Goal: Information Seeking & Learning: Learn about a topic

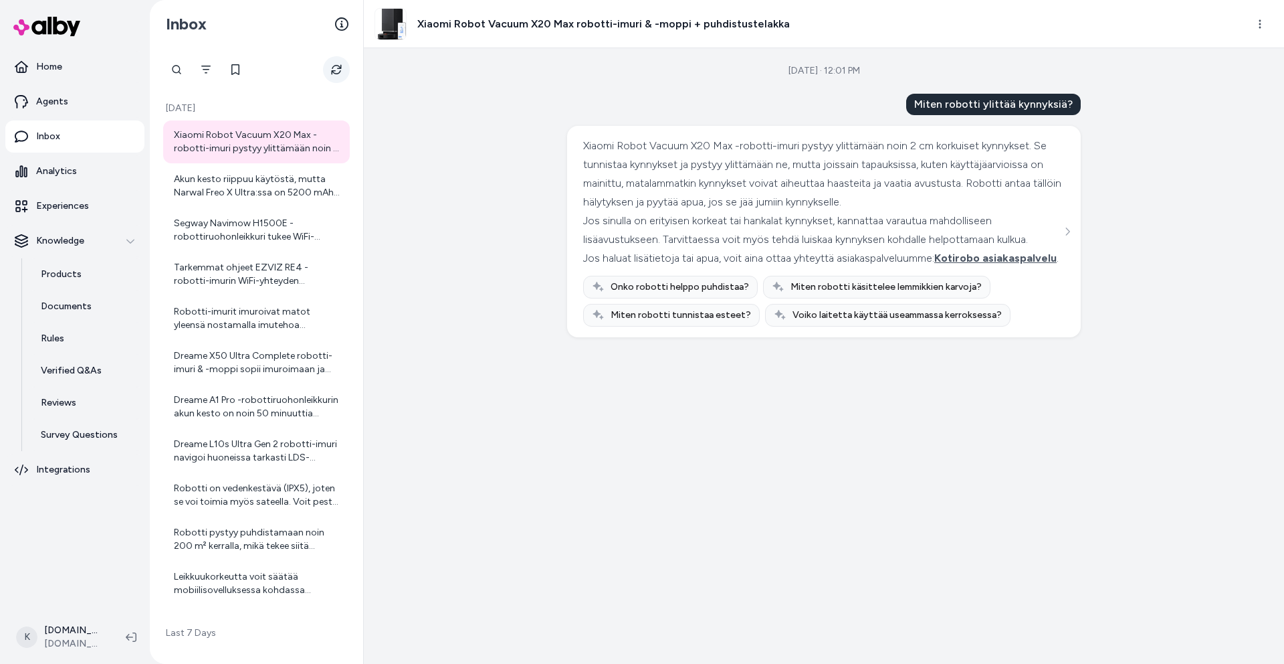
click at [334, 70] on icon "Refresh" at bounding box center [336, 69] width 11 height 11
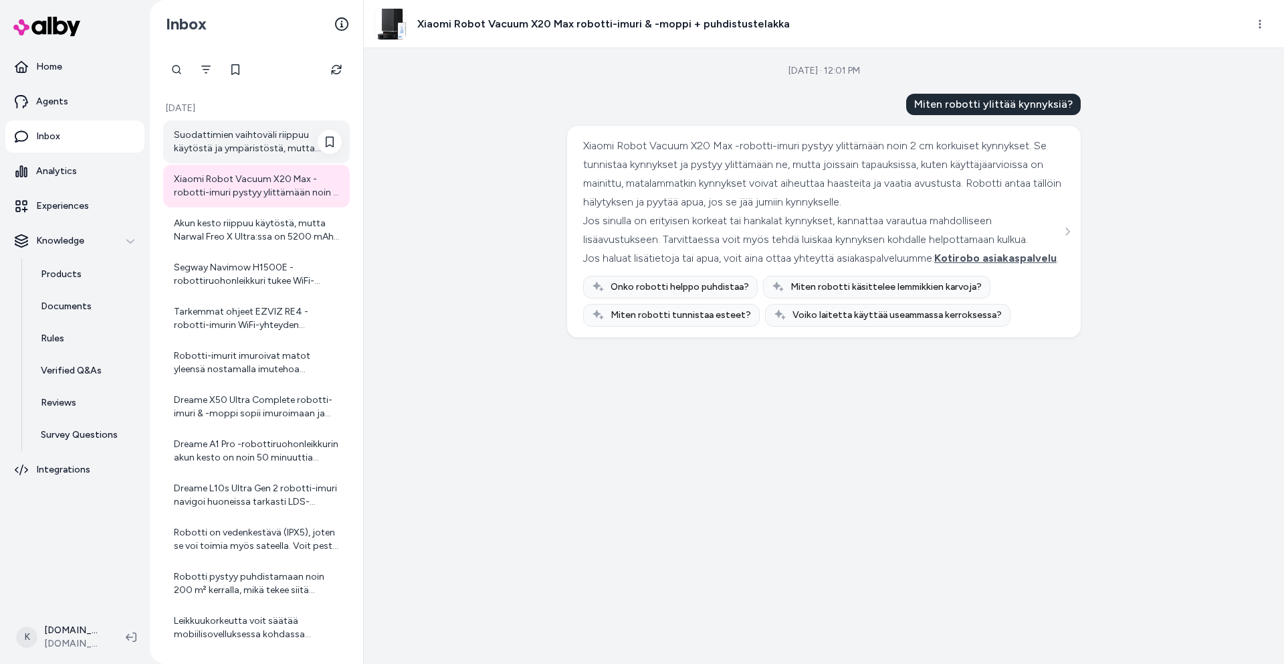
click at [231, 149] on div "Suodattimien vaihtoväli riippuu käytöstä ja ympäristöstä, mutta yleisesti suosi…" at bounding box center [258, 141] width 168 height 27
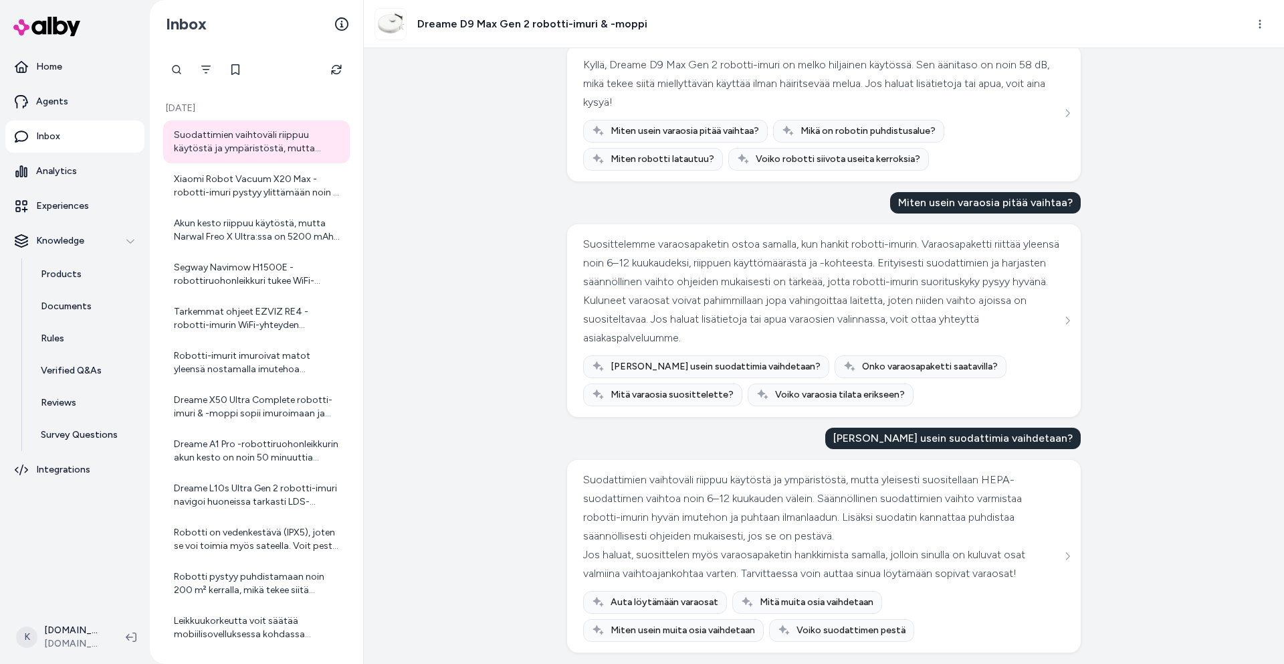
scroll to position [284, 0]
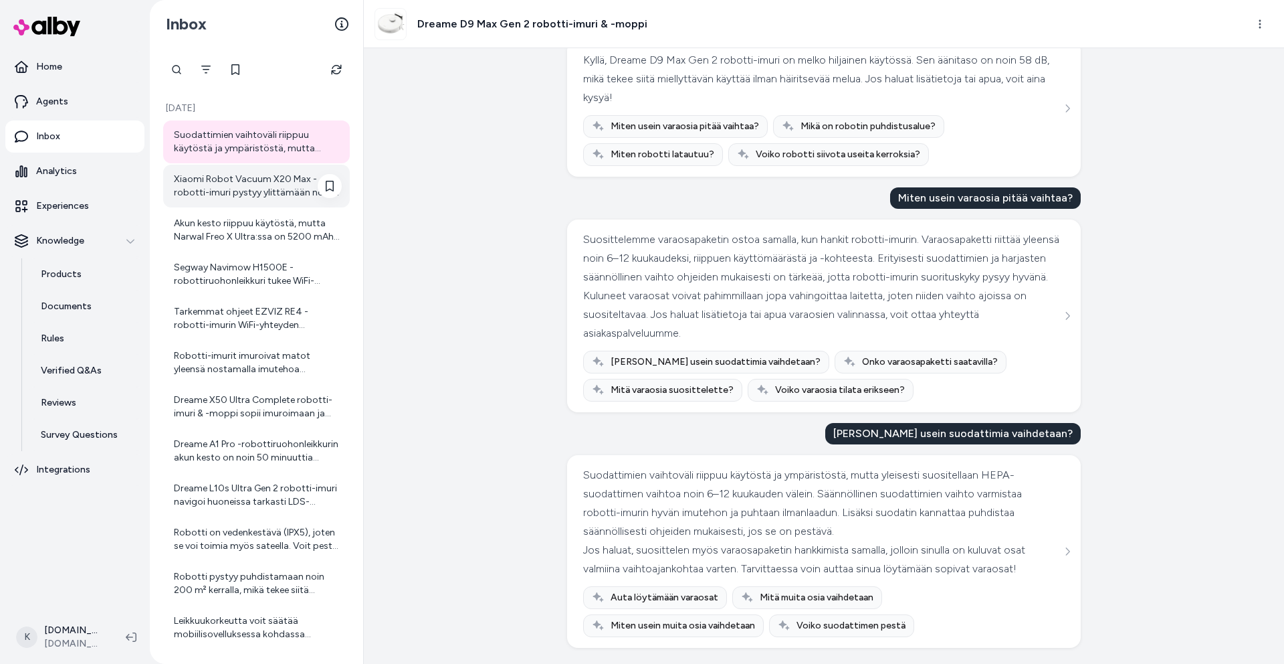
click at [266, 171] on div "Xiaomi Robot Vacuum X20 Max -robotti-imuri pystyy ylittämään noin 2 cm korkuise…" at bounding box center [256, 186] width 187 height 43
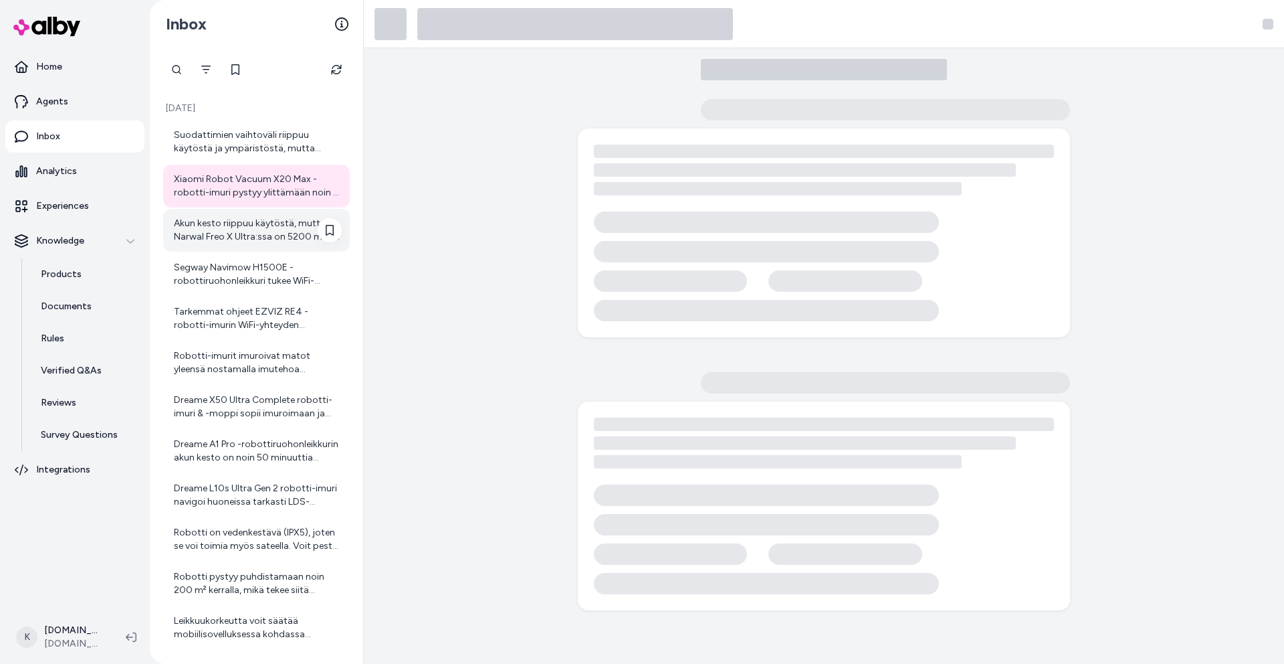
click at [237, 231] on div "Akun kesto riippuu käytöstä, mutta Narwal Freo X Ultra:ssa on 5200 mAh Li-Ion a…" at bounding box center [258, 230] width 168 height 27
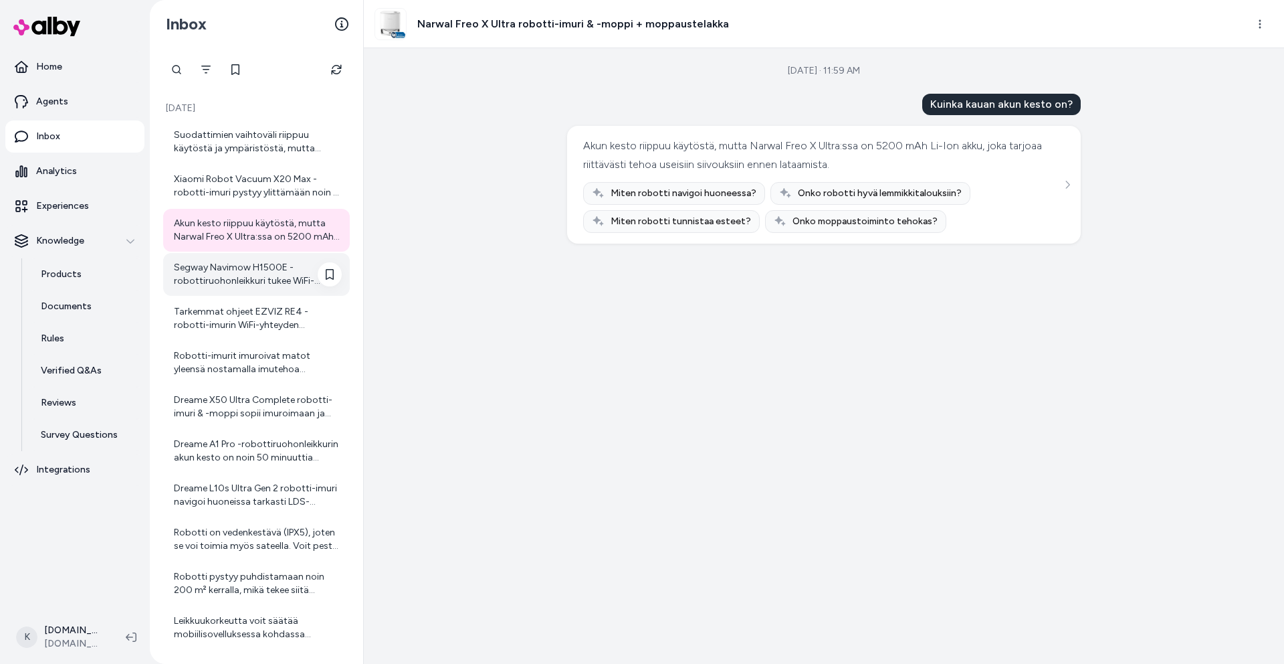
click at [232, 273] on div "Segway Navimow H1500E -robottiruohonleikkuri tukee WiFi-yhteyttä yhdellä 2,4 GH…" at bounding box center [258, 274] width 168 height 27
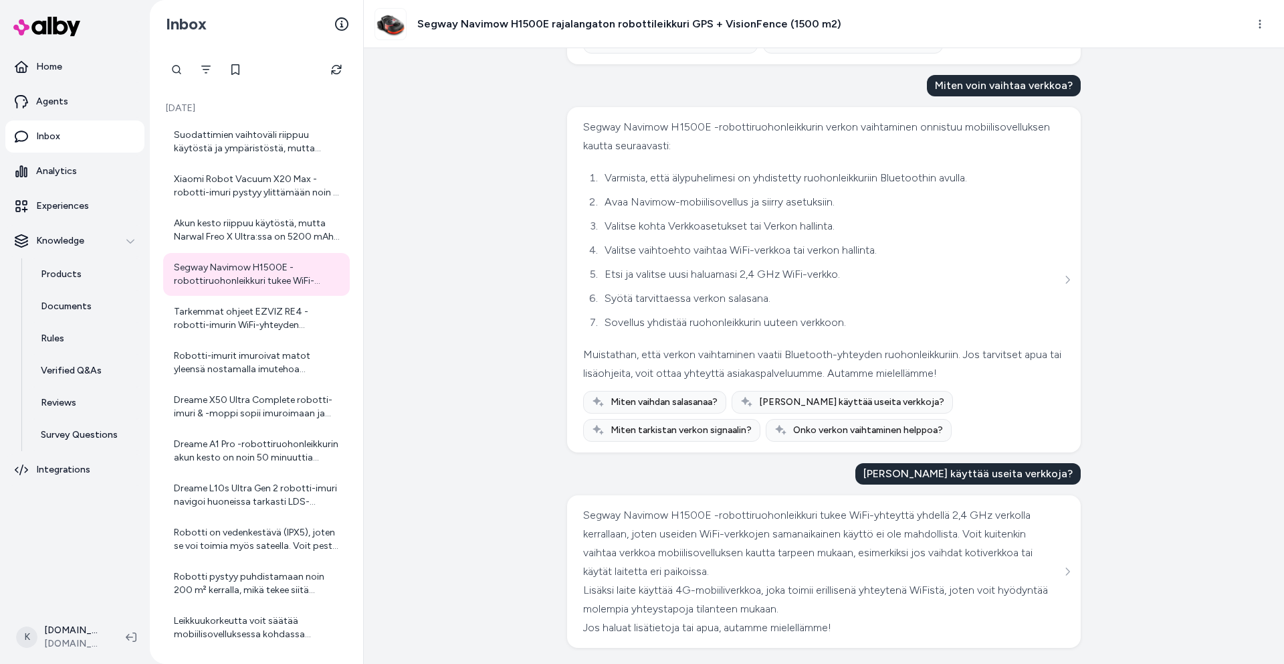
scroll to position [1975, 0]
click at [276, 328] on div "Tarkemmat ohjeet EZVIZ RE4 -robotti-imurin WiFi-yhteyden muodostamiseen löydät …" at bounding box center [258, 318] width 168 height 27
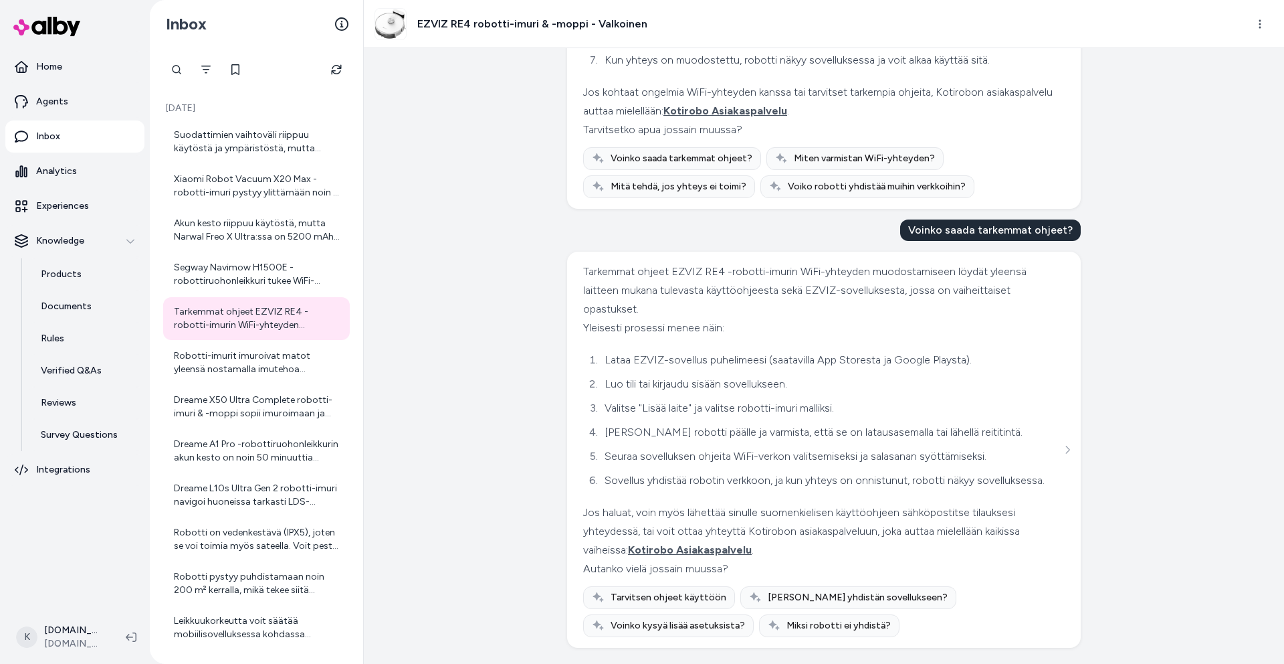
scroll to position [2210, 0]
click at [235, 384] on div "Suodattimien vaihtoväli riippuu käytöstä ja ympäristöstä, mutta yleisesti suosi…" at bounding box center [256, 384] width 187 height 528
click at [238, 394] on div "Dreame X50 Ultra Complete robotti-imuri & -moppi sopii imuroimaan ja moppaamaan…" at bounding box center [258, 406] width 168 height 27
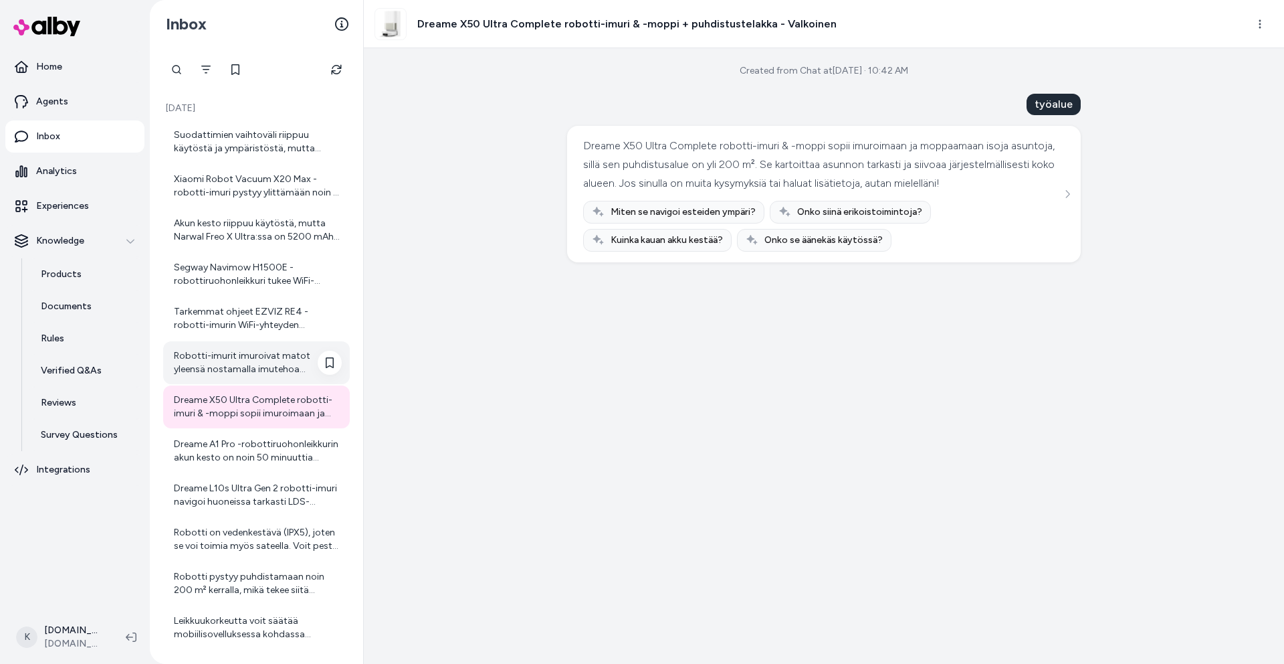
click at [248, 367] on div "Robotti-imurit imuroivat matot yleensä nostamalla imutehoa mattojen päällä ja k…" at bounding box center [258, 362] width 168 height 27
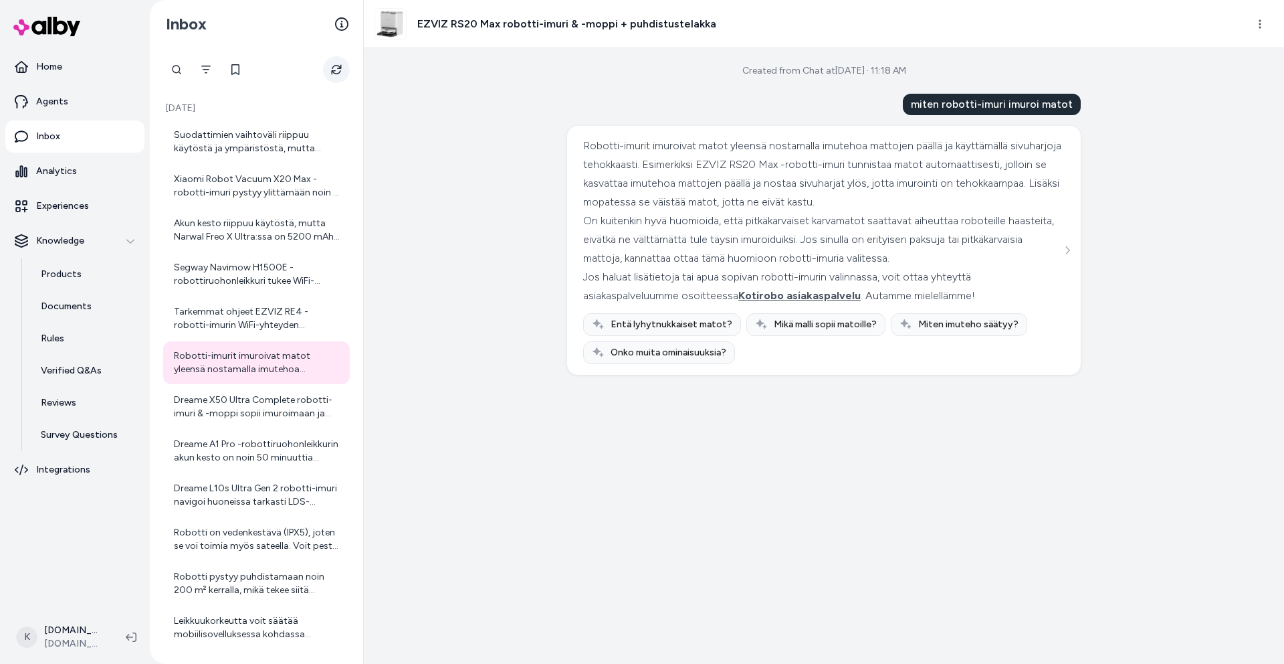
click at [331, 67] on icon "Refresh" at bounding box center [336, 69] width 11 height 11
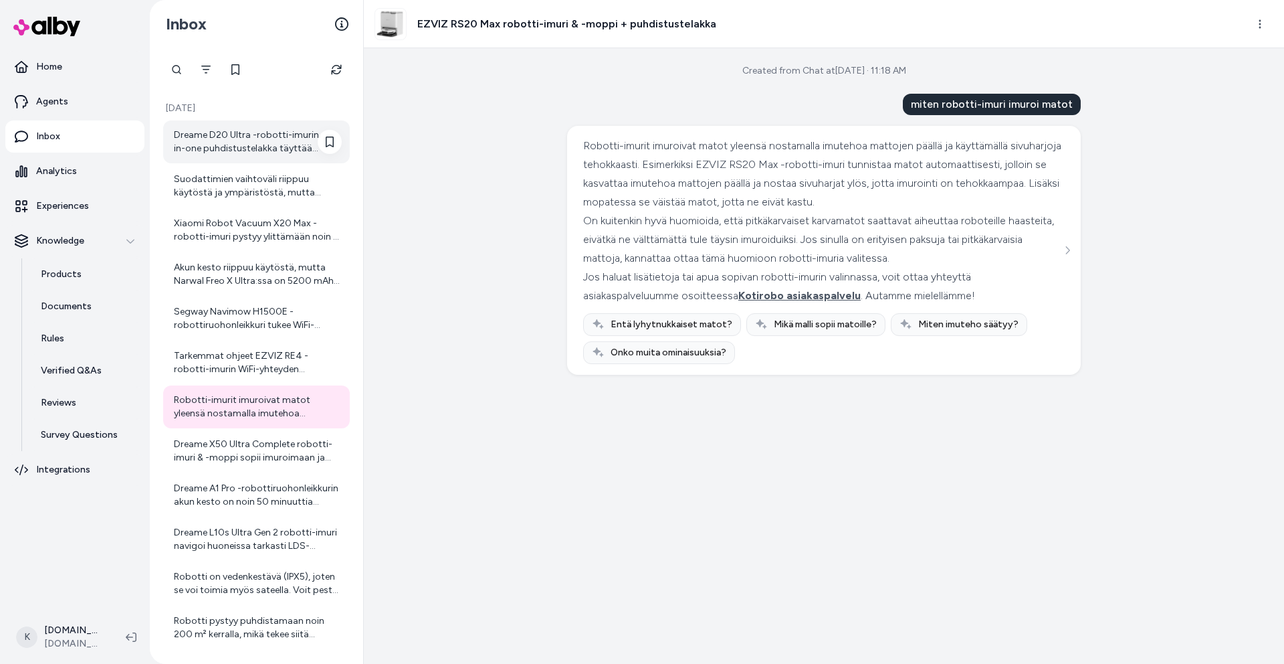
click at [293, 136] on div "Dreame D20 Ultra -robotti-imurin all-in-one puhdistustelakka täyttää robotin pu…" at bounding box center [258, 141] width 168 height 27
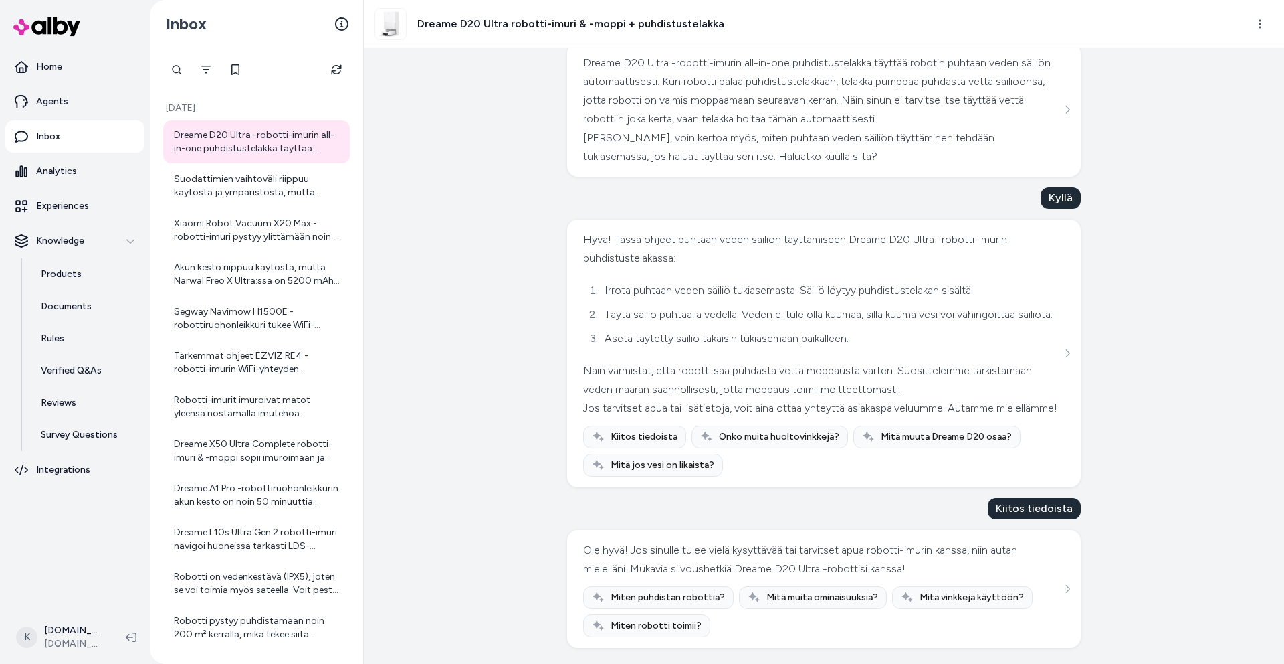
scroll to position [120, 0]
click at [336, 69] on icon "Refresh" at bounding box center [336, 69] width 11 height 11
drag, startPoint x: 1284, startPoint y: 518, endPoint x: 1277, endPoint y: 570, distance: 51.9
click at [1277, 570] on div "Created from Chat at [DATE] · 1:26 PM Miten robotti täyttää puhtaan veden Dream…" at bounding box center [824, 355] width 920 height 615
click at [347, 67] on button "Refresh" at bounding box center [336, 69] width 27 height 27
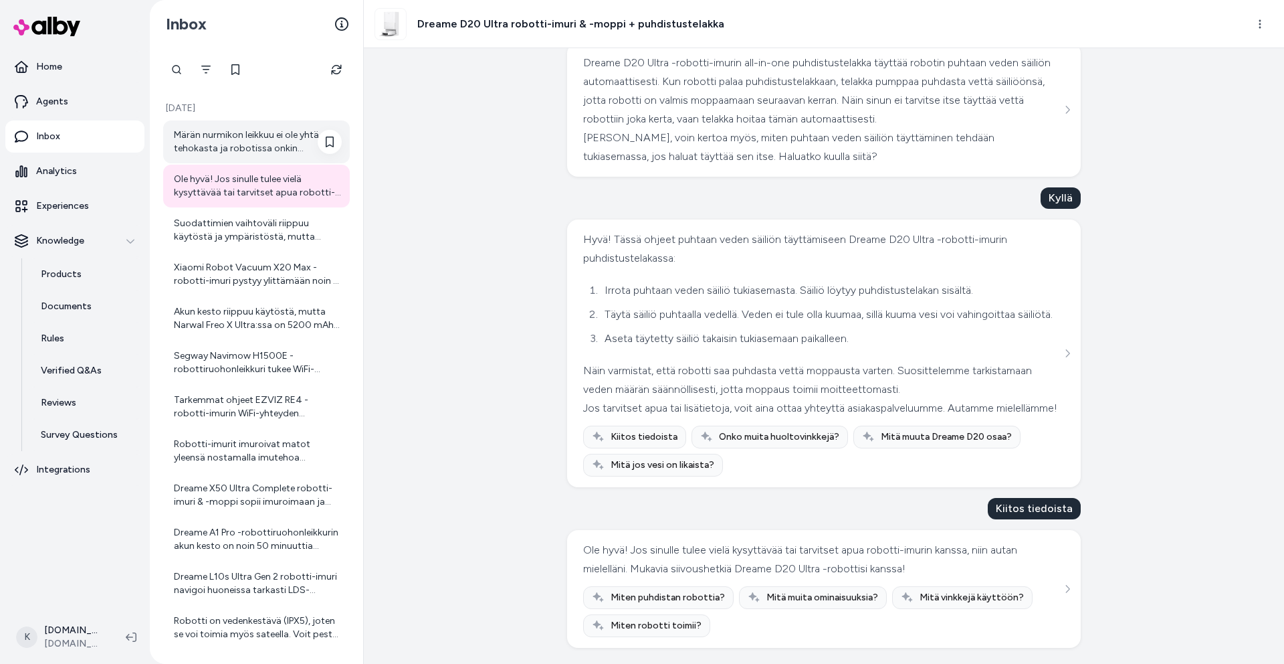
click at [258, 137] on div "Märän nurmikon leikkuu ei ole yhtä tehokasta ja robotissa onkin sadeanturi, jok…" at bounding box center [258, 141] width 168 height 27
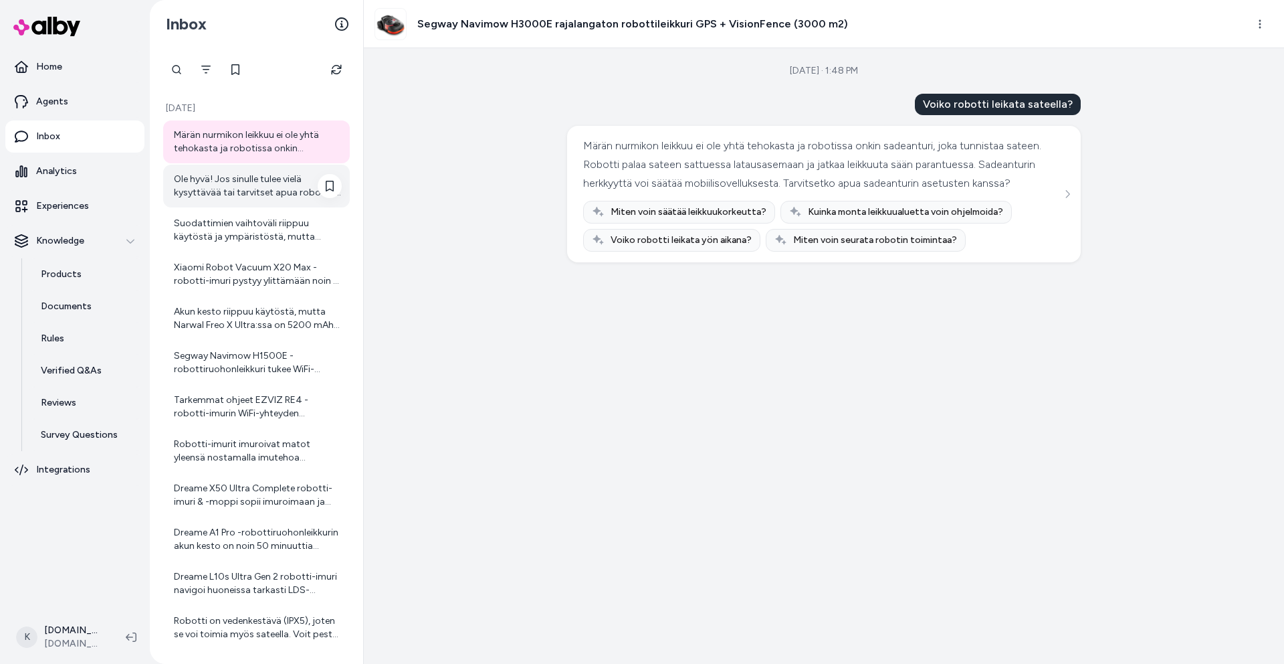
click at [266, 187] on div "Ole hyvä! Jos sinulle tulee vielä kysyttävää tai tarvitset apua robotti-imurin …" at bounding box center [258, 186] width 168 height 27
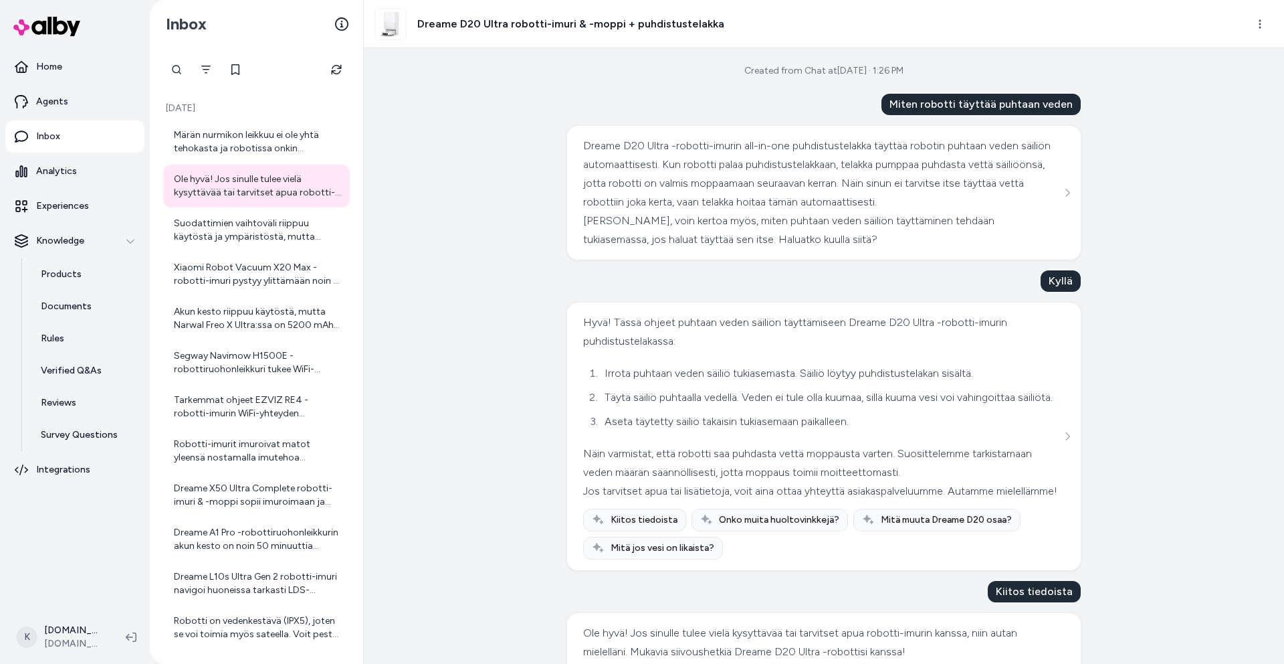
drag, startPoint x: 1185, startPoint y: 272, endPoint x: 1284, endPoint y: 281, distance: 98.7
click at [1218, 271] on div "Created from Chat at [DATE] · 1:26 PM Miten robotti täyttää puhtaan veden Dream…" at bounding box center [824, 355] width 920 height 615
